Goal: Task Accomplishment & Management: Complete application form

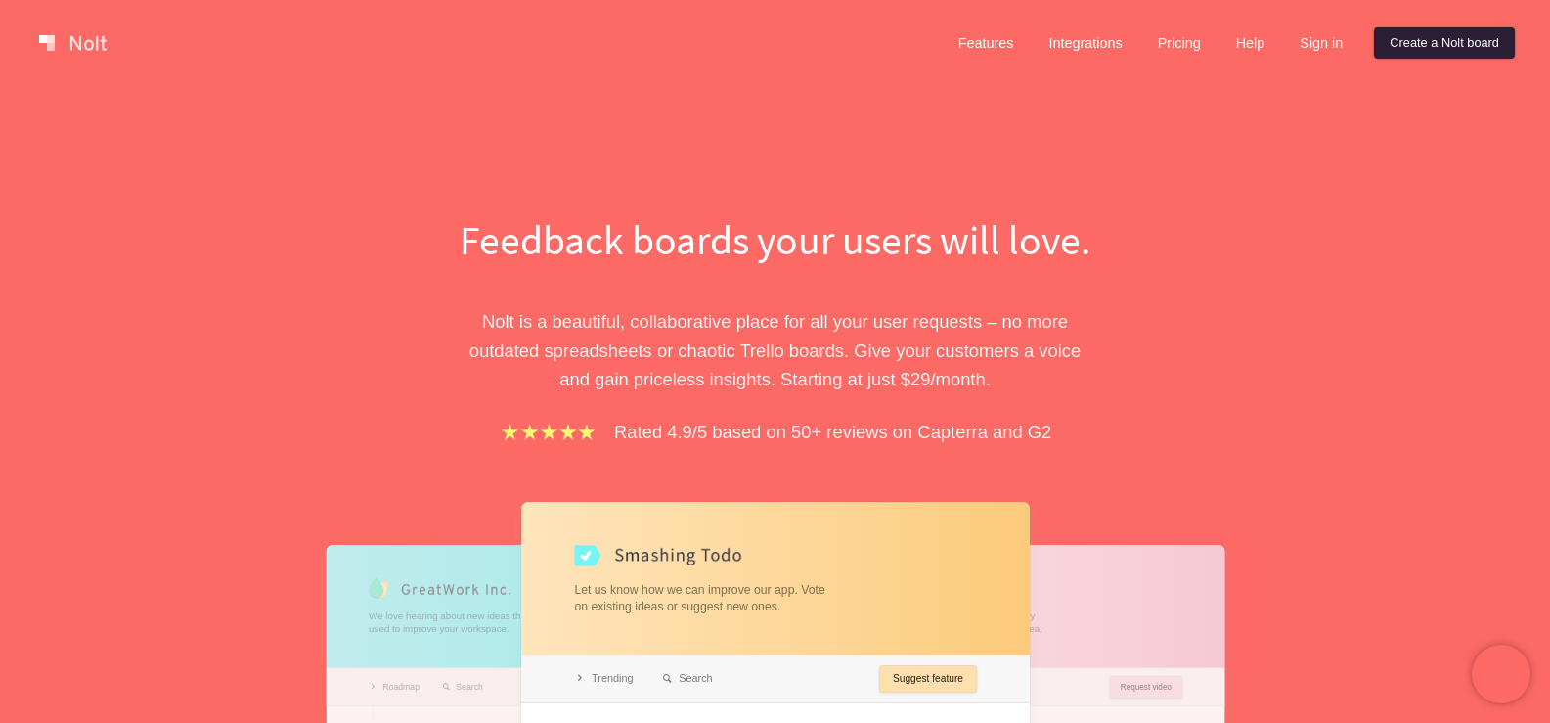
click at [1436, 47] on link "Create a Nolt board" at bounding box center [1444, 42] width 141 height 31
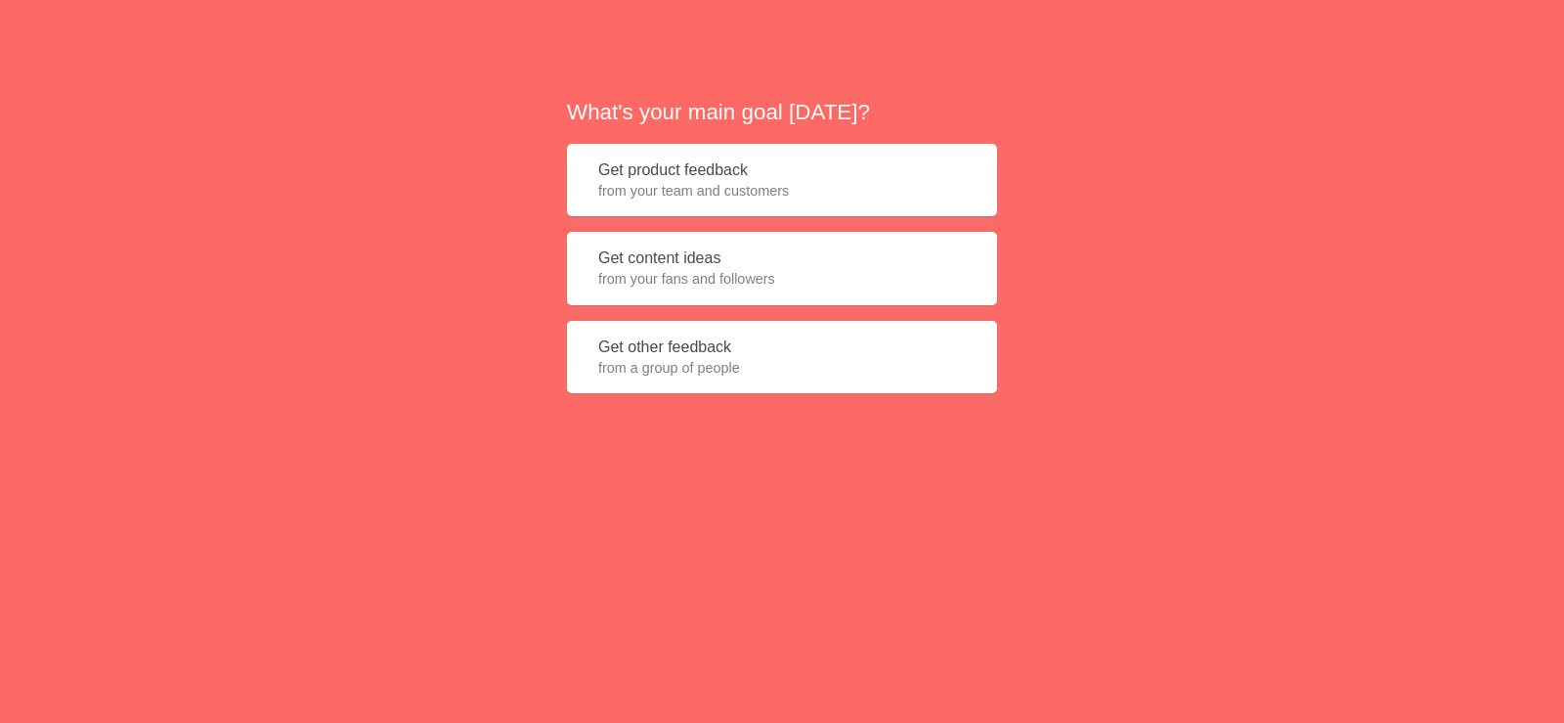
click at [740, 268] on button "Get content ideas from your fans and followers" at bounding box center [782, 268] width 430 height 73
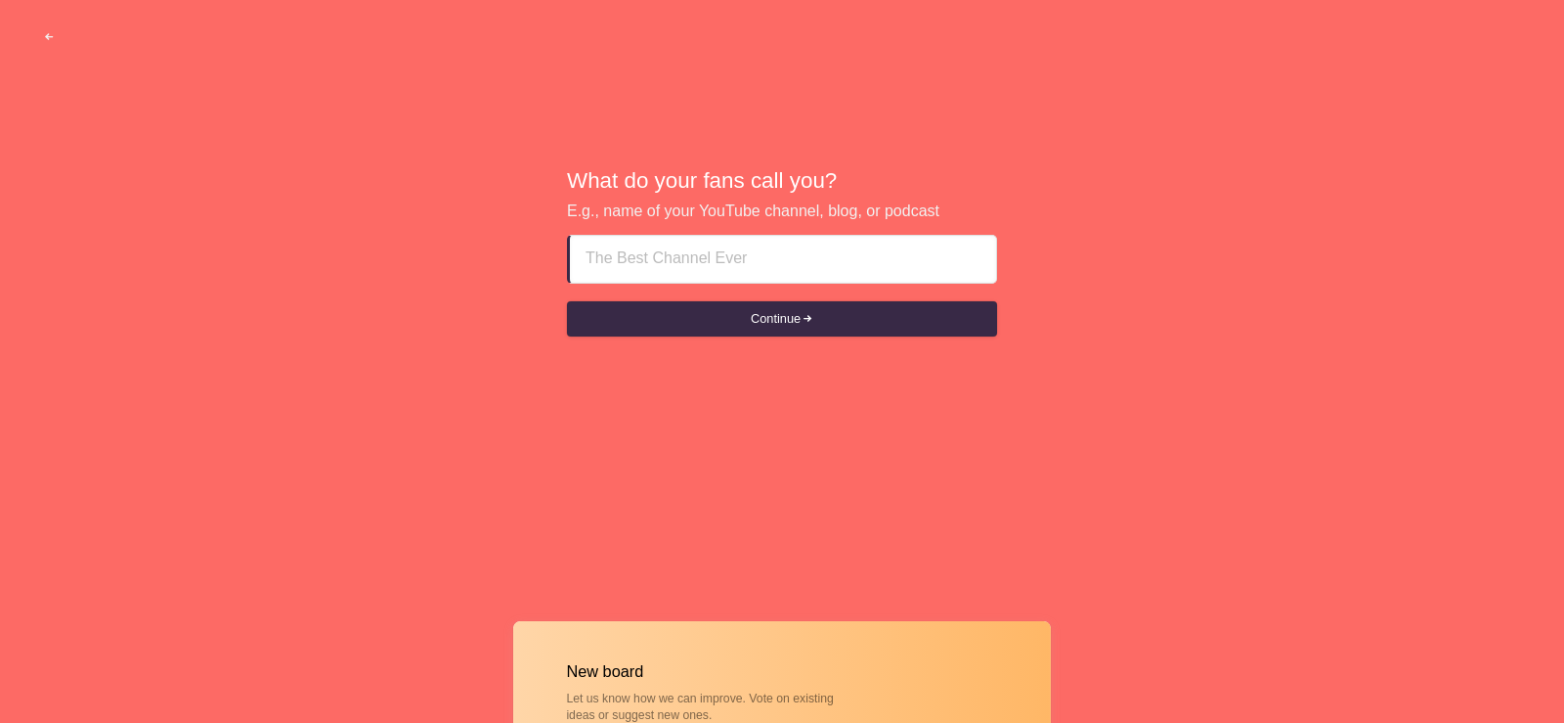
paste input "Why Toilets Clog Frequently in [GEOGRAPHIC_DATA]"
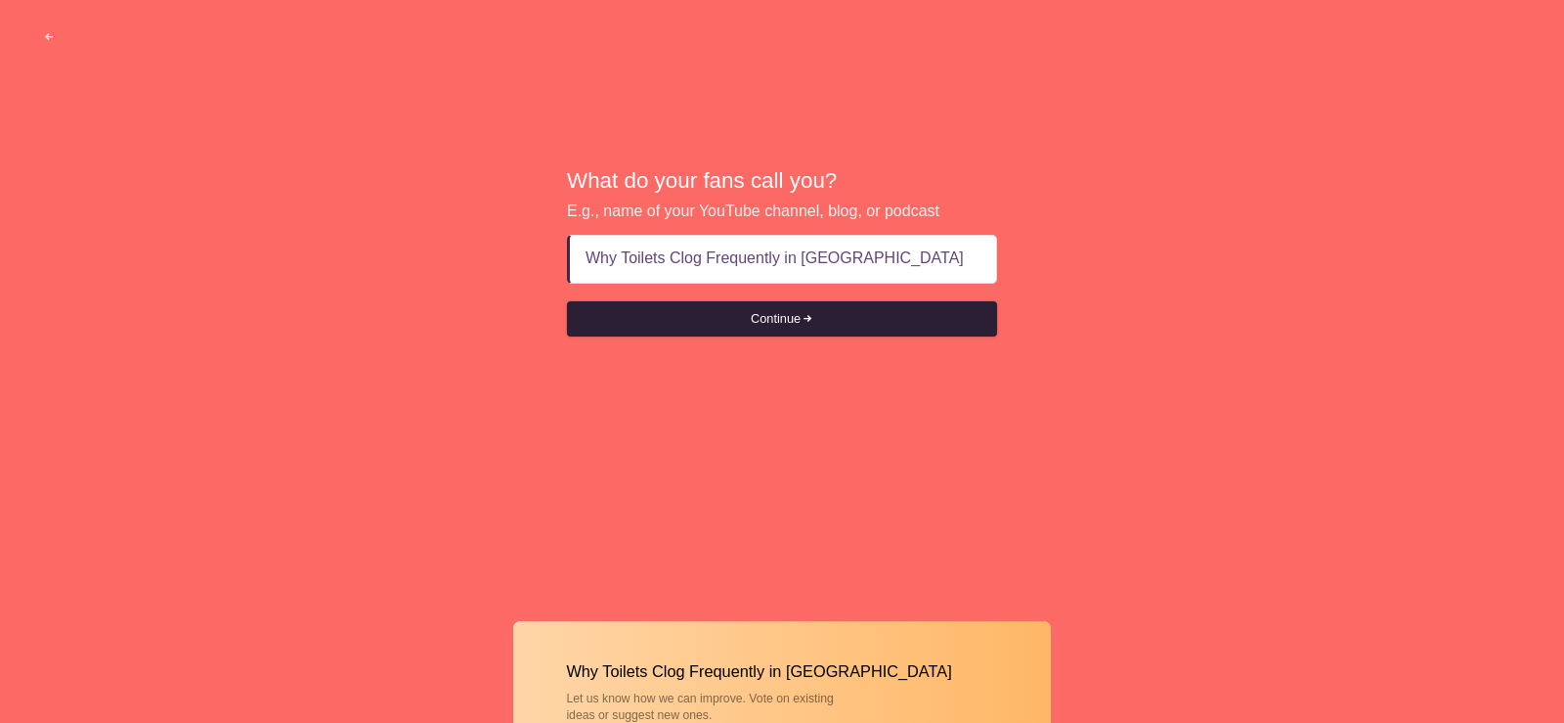
click at [697, 322] on button "Continue" at bounding box center [782, 318] width 430 height 35
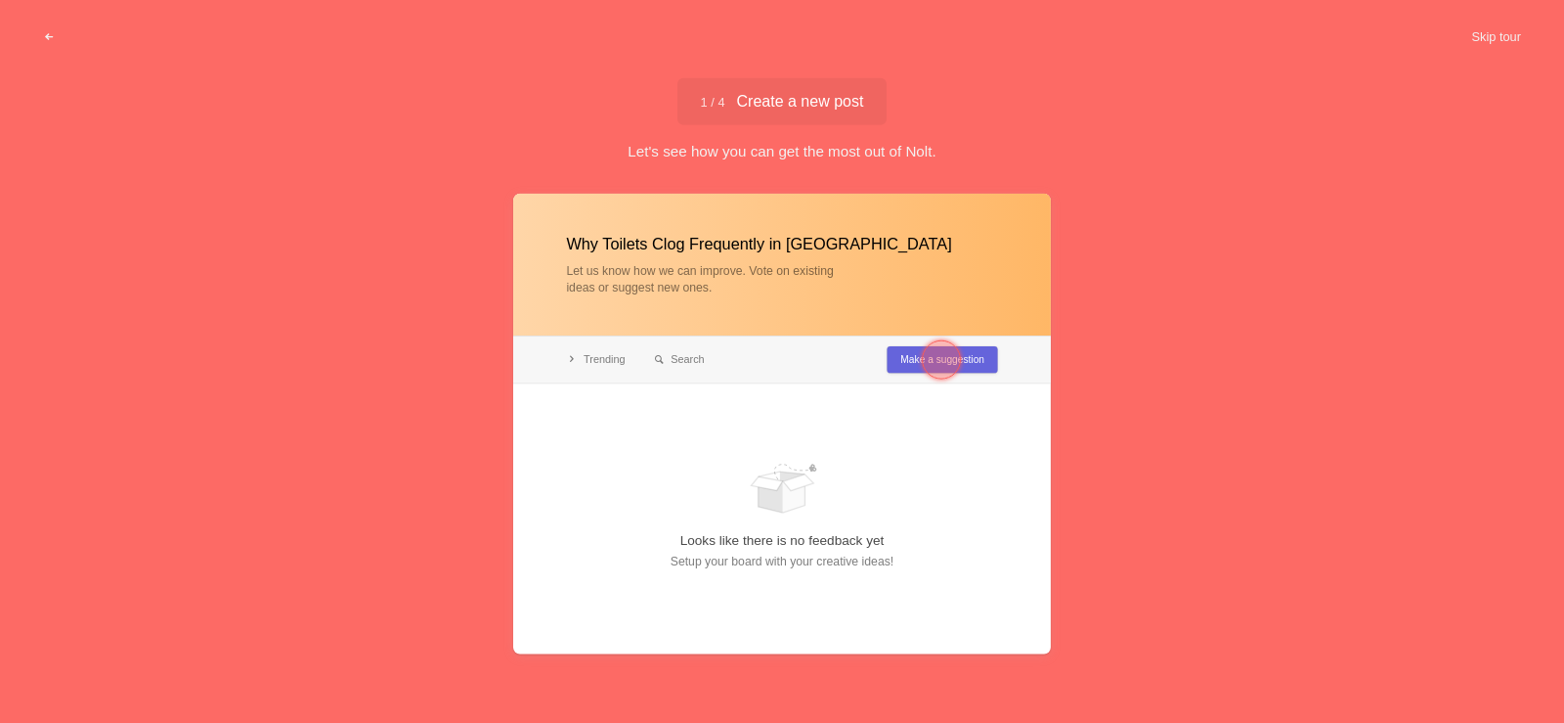
type input "Why Toilets Clog Frequently in [GEOGRAPHIC_DATA]"
click at [933, 340] on div at bounding box center [941, 359] width 70 height 70
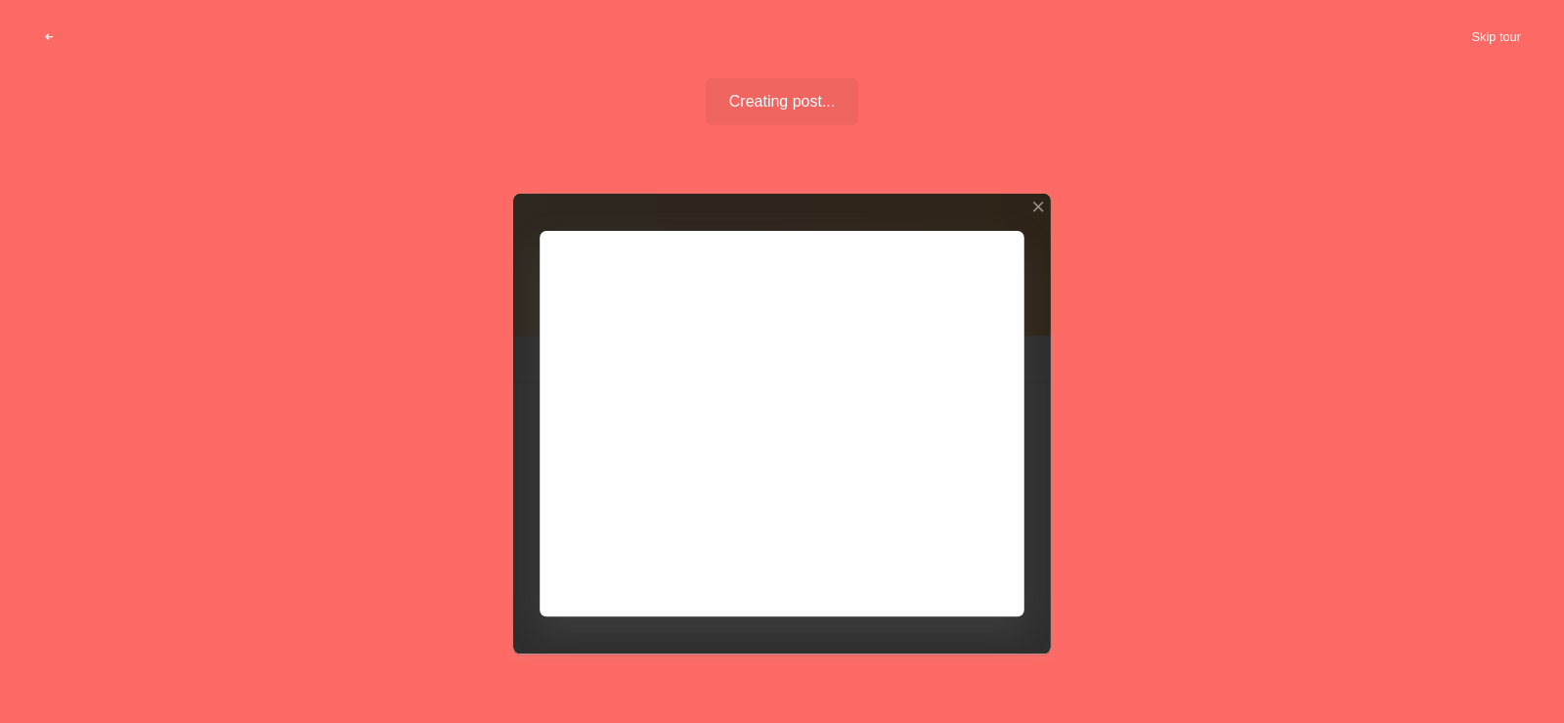
click at [1475, 29] on button "Skip tour" at bounding box center [1496, 37] width 97 height 35
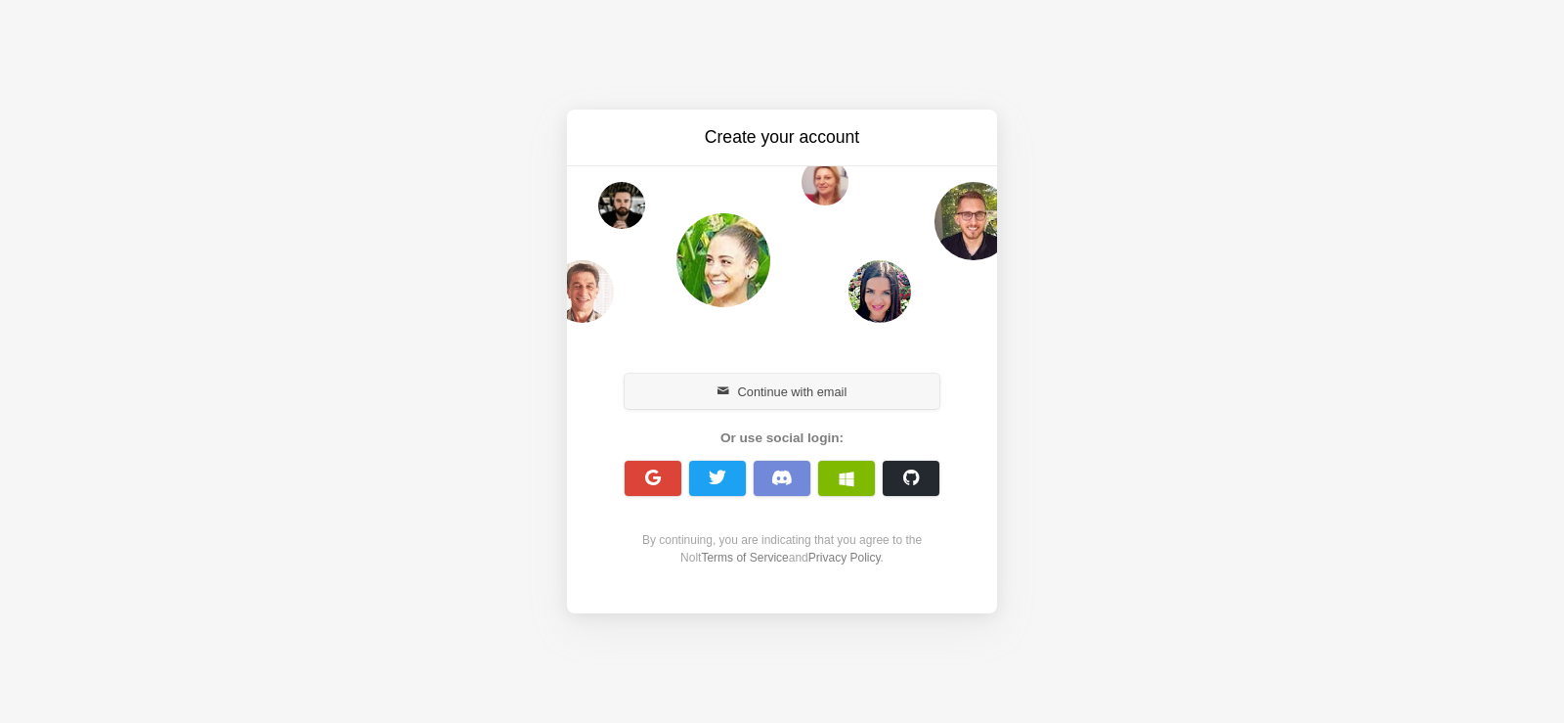
click at [722, 385] on span "button" at bounding box center [724, 391] width 13 height 13
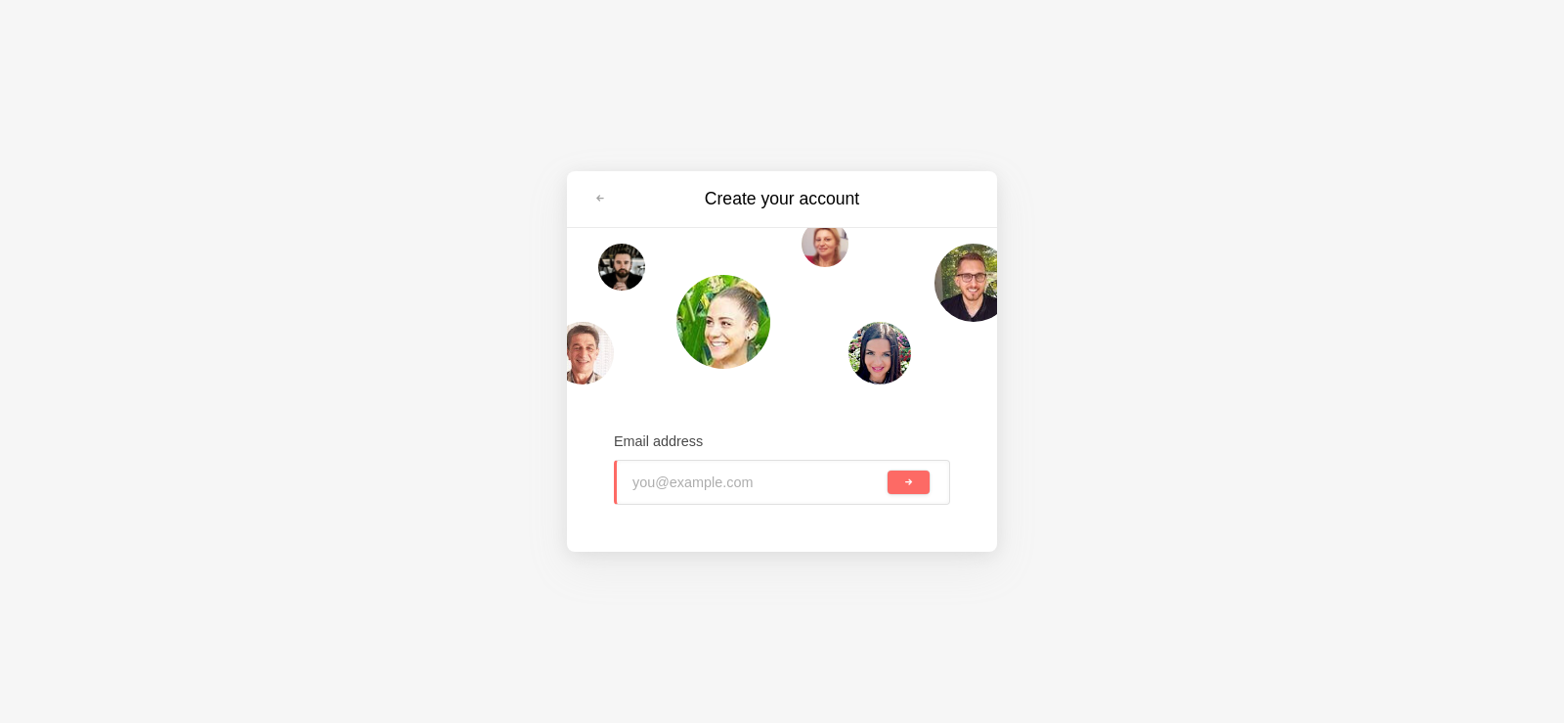
type input "[EMAIL_ADDRESS][DOMAIN_NAME]"
click at [914, 482] on button "submit" at bounding box center [909, 481] width 42 height 23
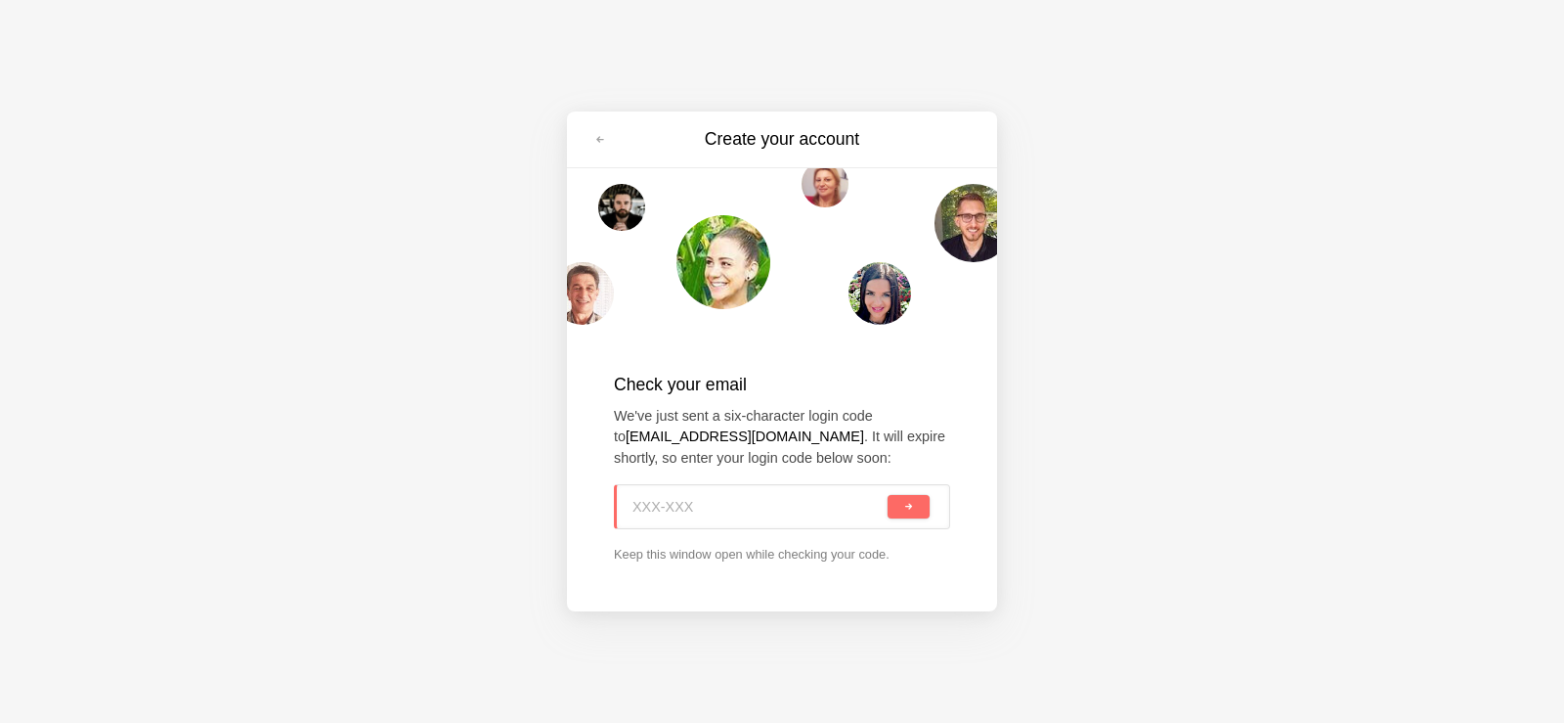
paste input "JJ7-3AP"
click at [908, 511] on span "submit" at bounding box center [908, 507] width 11 height 11
type input "JJ7-3AP"
